Goal: Task Accomplishment & Management: Complete application form

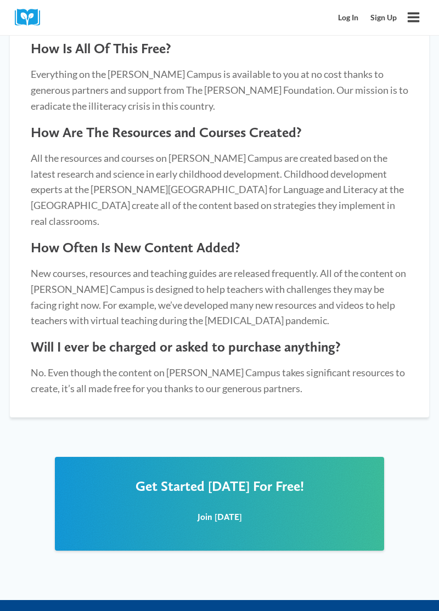
scroll to position [965, 0]
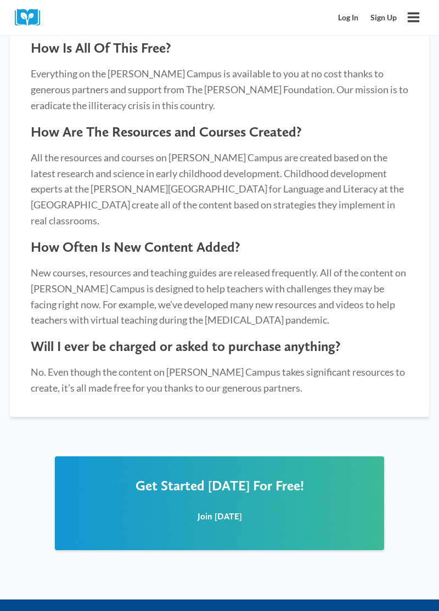
click at [115, 505] on div "Join [DATE]" at bounding box center [219, 517] width 287 height 25
click at [123, 494] on div "Join [DATE]" at bounding box center [219, 517] width 309 height 47
click at [190, 494] on div "Join [DATE]" at bounding box center [219, 517] width 309 height 47
click at [188, 477] on span "Get Started [DATE] For Free!" at bounding box center [219, 485] width 168 height 16
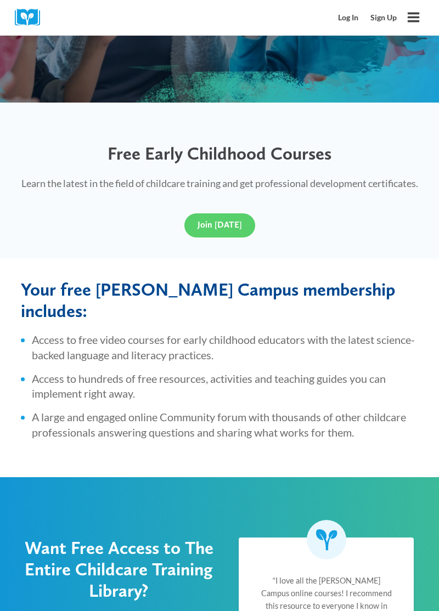
scroll to position [211, 0]
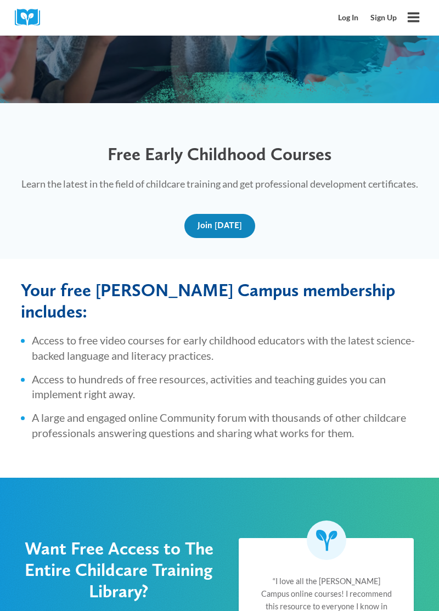
click at [222, 230] on span "Join [DATE]" at bounding box center [219, 225] width 44 height 10
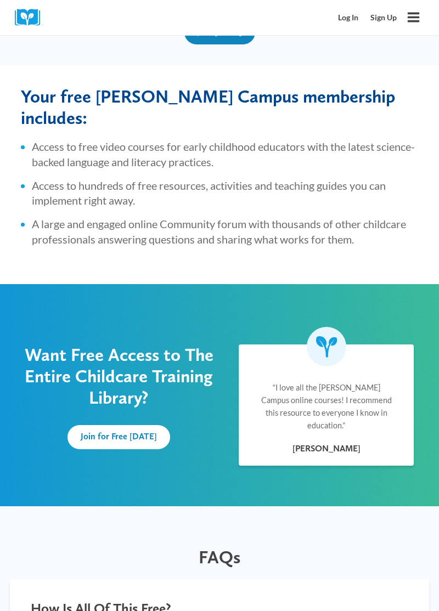
scroll to position [428, 0]
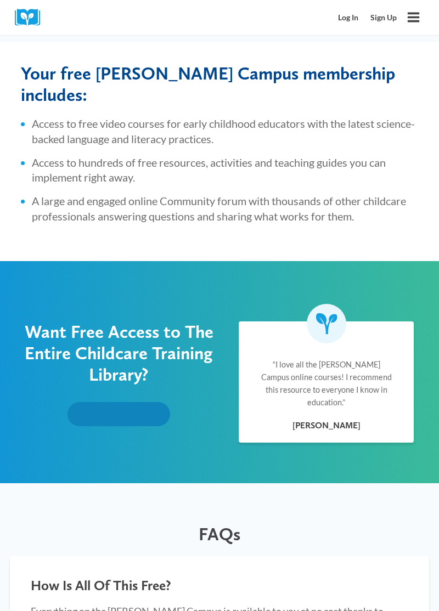
click at [99, 409] on span "Join for Free [DATE]" at bounding box center [119, 413] width 76 height 10
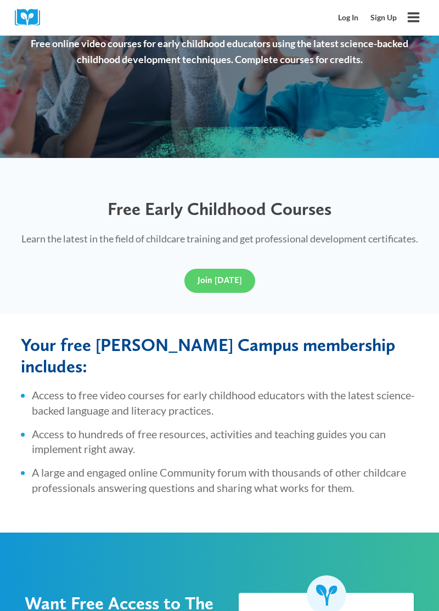
scroll to position [157, 0]
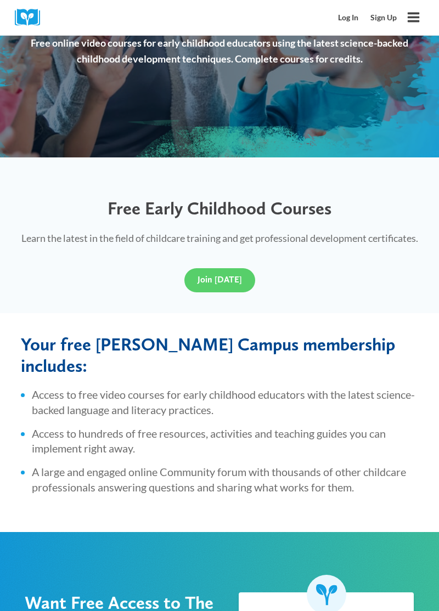
click at [346, 16] on link "Log In" at bounding box center [348, 18] width 32 height 20
